Goal: Information Seeking & Learning: Learn about a topic

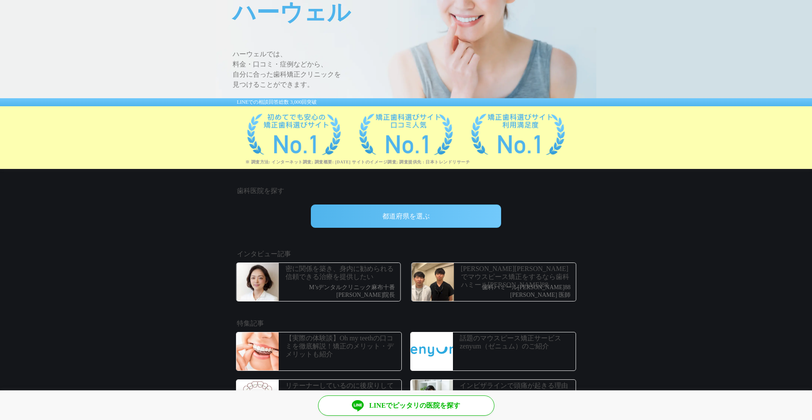
scroll to position [85, 0]
click at [388, 214] on div "都道府県を選ぶ" at bounding box center [406, 215] width 190 height 23
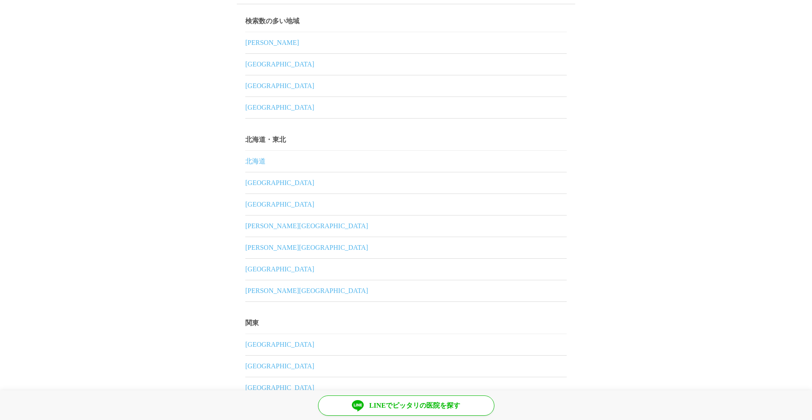
scroll to position [16, 0]
click at [251, 44] on link "東京都" at bounding box center [406, 43] width 322 height 21
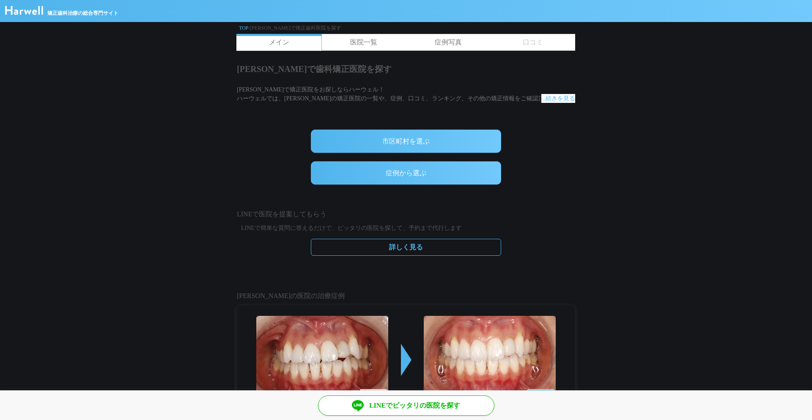
click at [406, 143] on div "市区町村を選ぶ" at bounding box center [406, 140] width 190 height 23
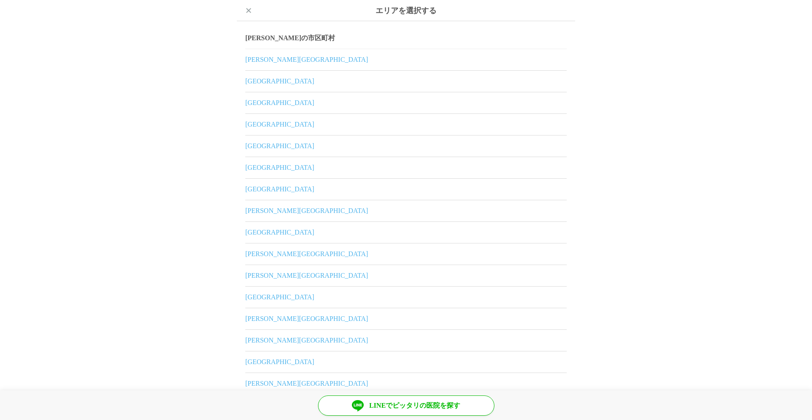
click at [255, 126] on link "新宿区" at bounding box center [406, 124] width 322 height 21
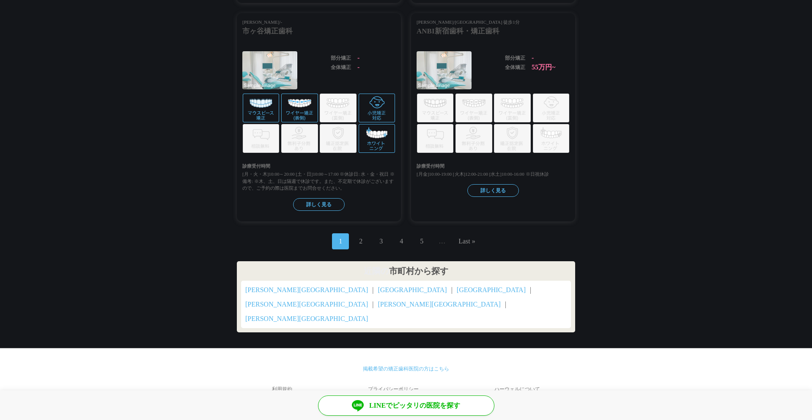
scroll to position [904, 0]
click at [402, 249] on span "4" at bounding box center [401, 241] width 17 height 16
click at [401, 246] on link "4" at bounding box center [401, 241] width 3 height 10
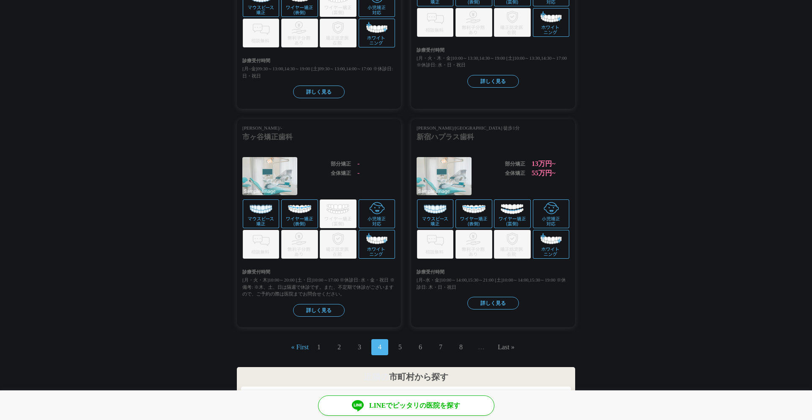
scroll to position [830, 0]
click at [425, 339] on span "6" at bounding box center [420, 347] width 17 height 16
click at [420, 342] on link "6" at bounding box center [420, 347] width 3 height 10
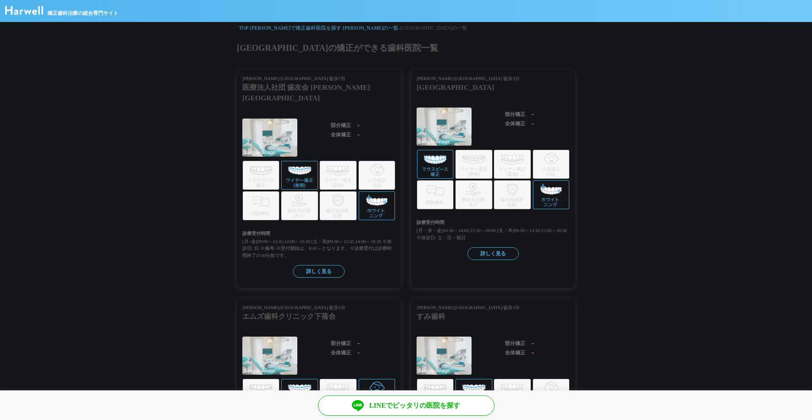
click at [245, 27] on link "TOP" at bounding box center [243, 28] width 9 height 6
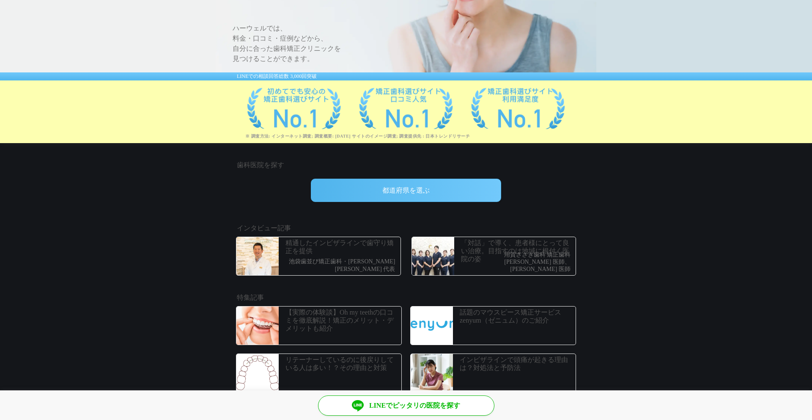
scroll to position [111, 0]
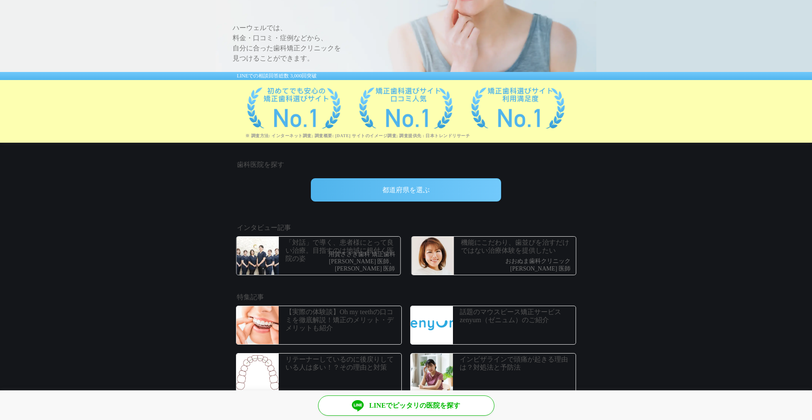
click at [528, 264] on p "おおぬま歯科クリニック" at bounding box center [538, 261] width 65 height 7
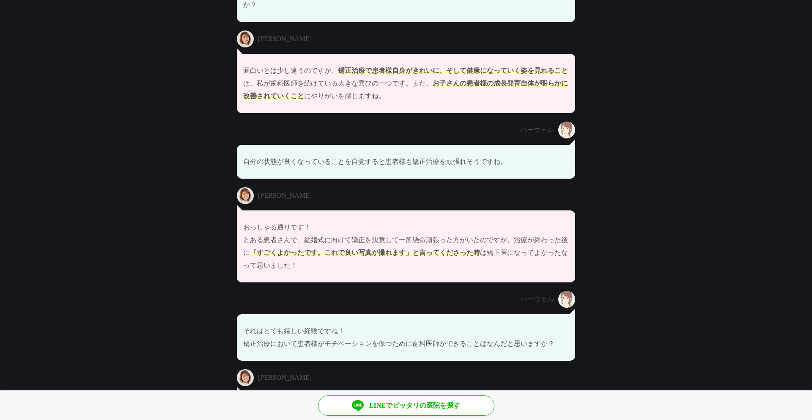
scroll to position [1716, 0]
